Goal: Information Seeking & Learning: Learn about a topic

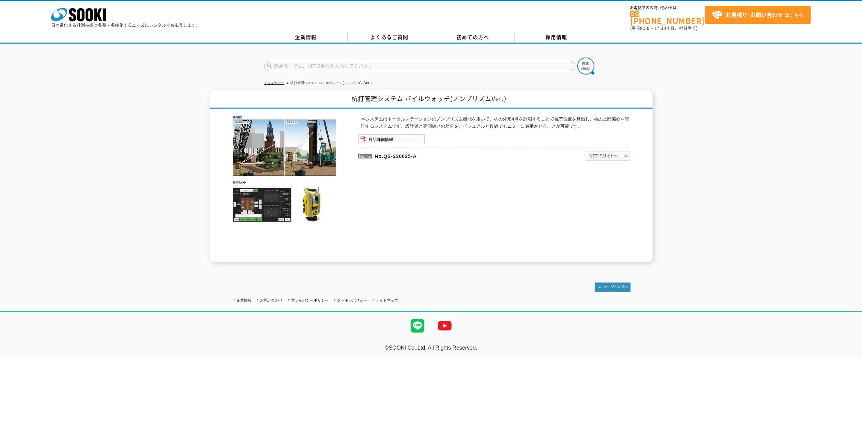
click at [597, 153] on img at bounding box center [607, 156] width 45 height 11
click at [394, 136] on img at bounding box center [391, 139] width 67 height 10
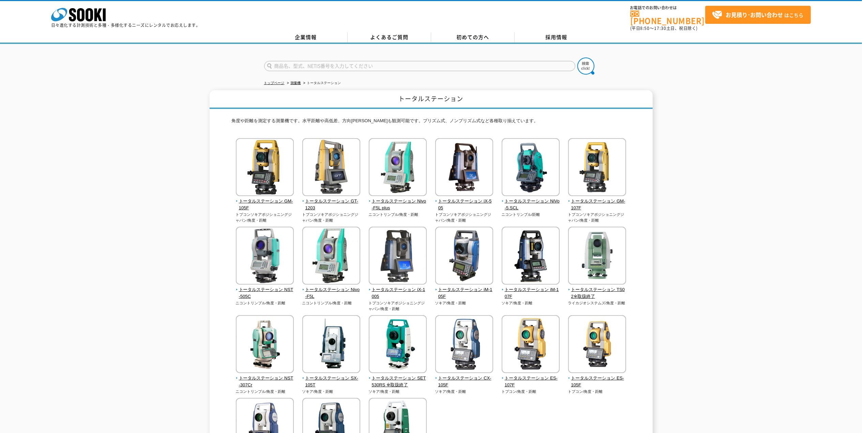
scroll to position [45, 0]
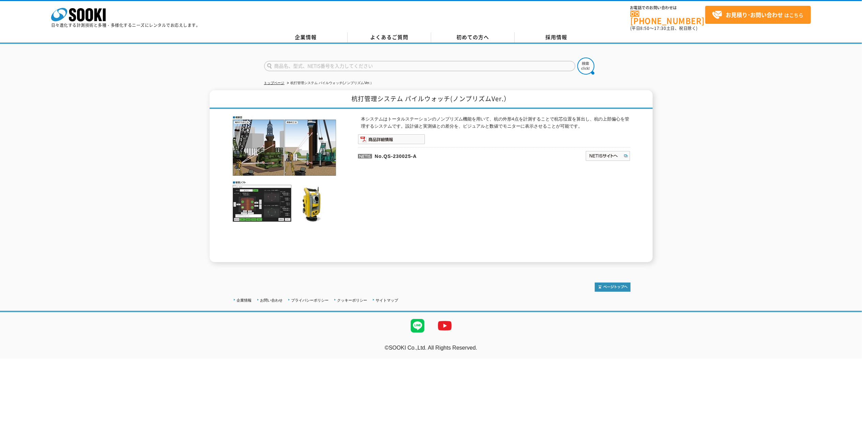
click at [283, 208] on img at bounding box center [285, 169] width 106 height 107
click at [376, 138] on img at bounding box center [391, 139] width 67 height 10
